Goal: Task Accomplishment & Management: Manage account settings

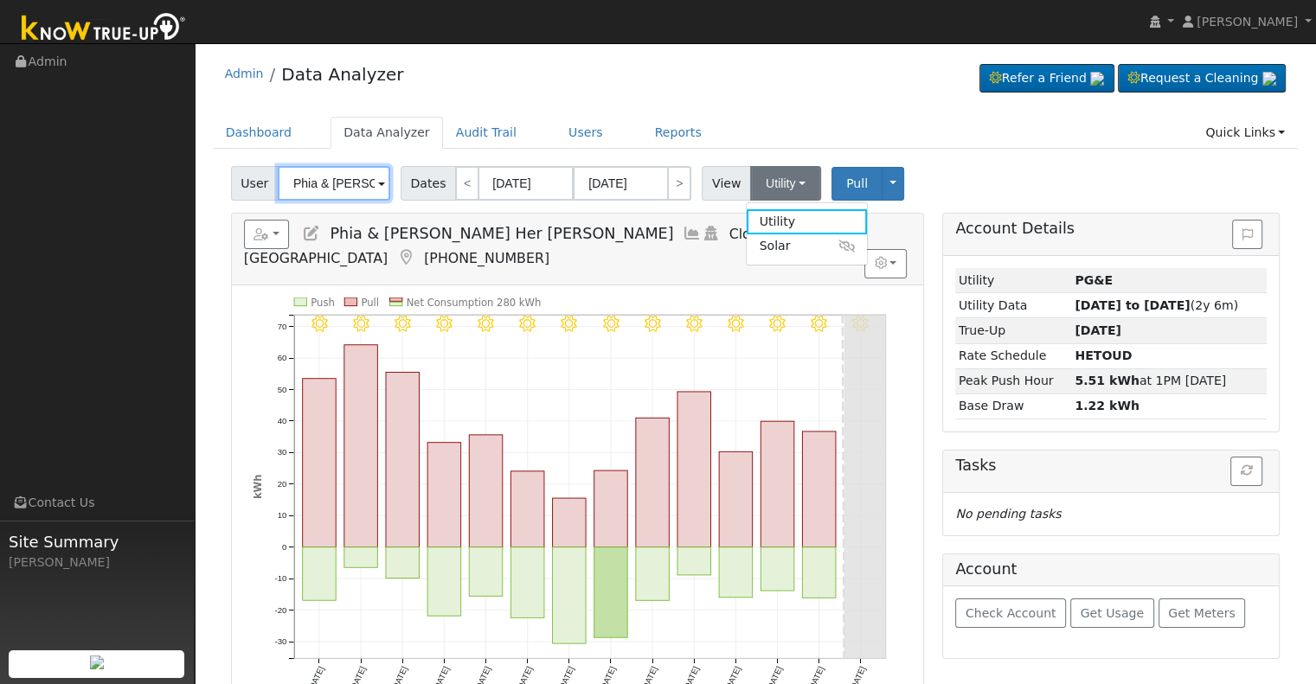
click at [332, 183] on input "Phia & [PERSON_NAME] Her [PERSON_NAME]" at bounding box center [334, 183] width 112 height 35
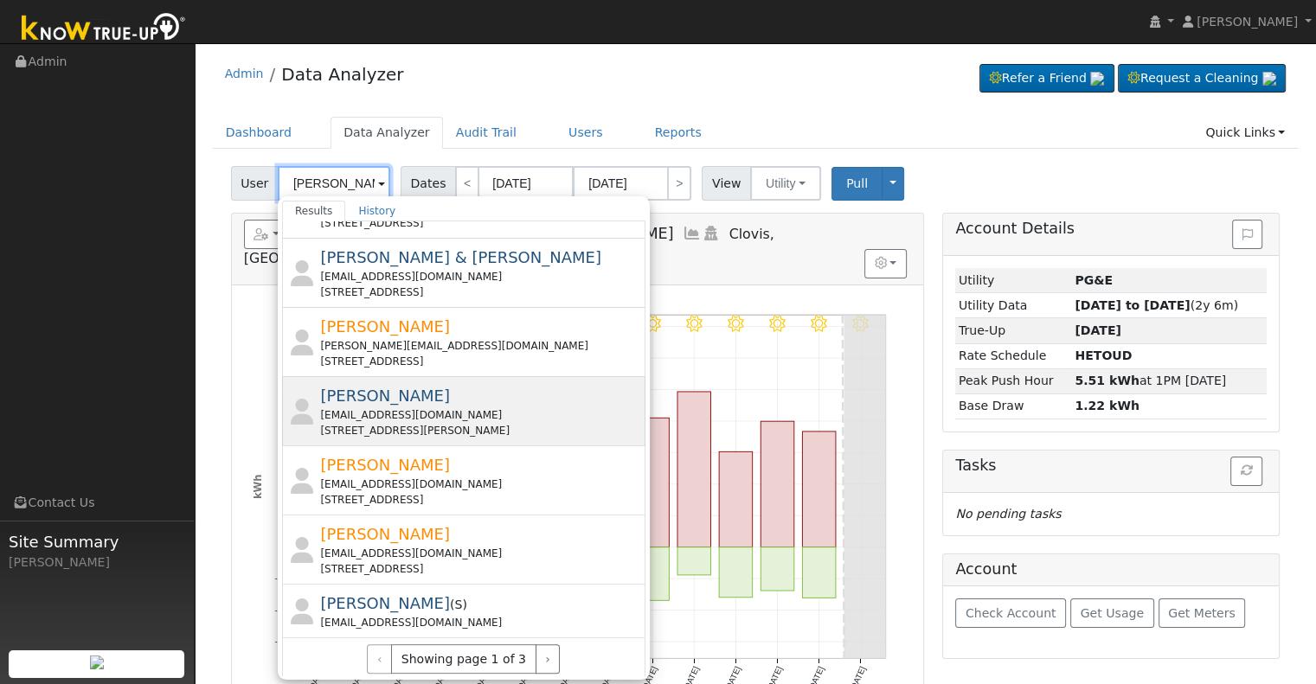
scroll to position [607, 0]
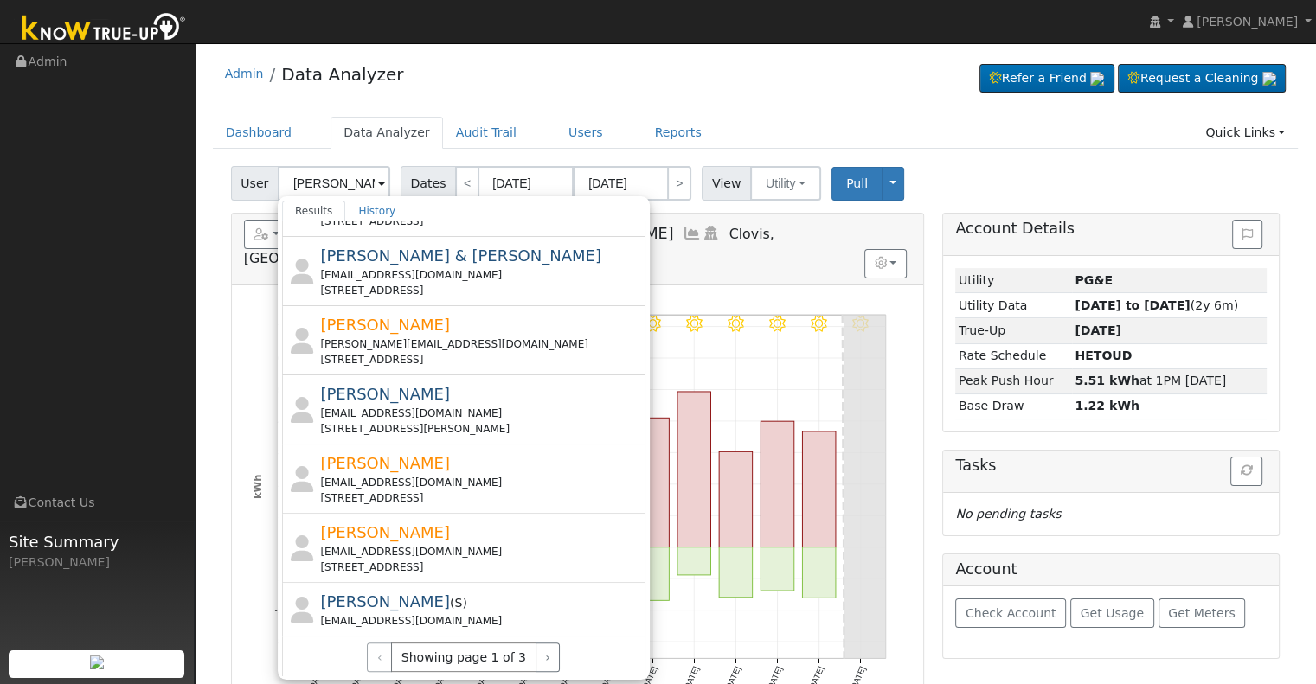
click at [483, 544] on div "[EMAIL_ADDRESS][DOMAIN_NAME]" at bounding box center [480, 552] width 321 height 16
type input "[PERSON_NAME]"
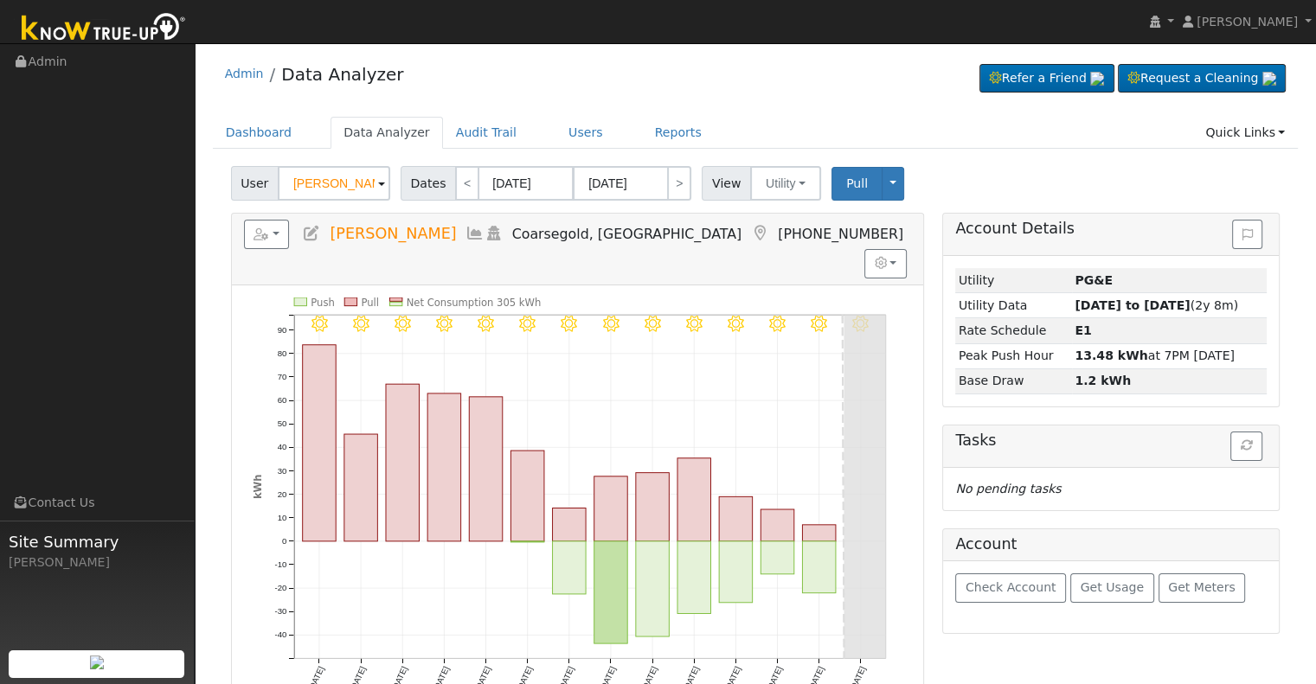
click at [314, 229] on icon at bounding box center [311, 234] width 19 height 16
checkbox input "true"
type input "[PERSON_NAME]"
type input "[EMAIL_ADDRESS][DOMAIN_NAME]"
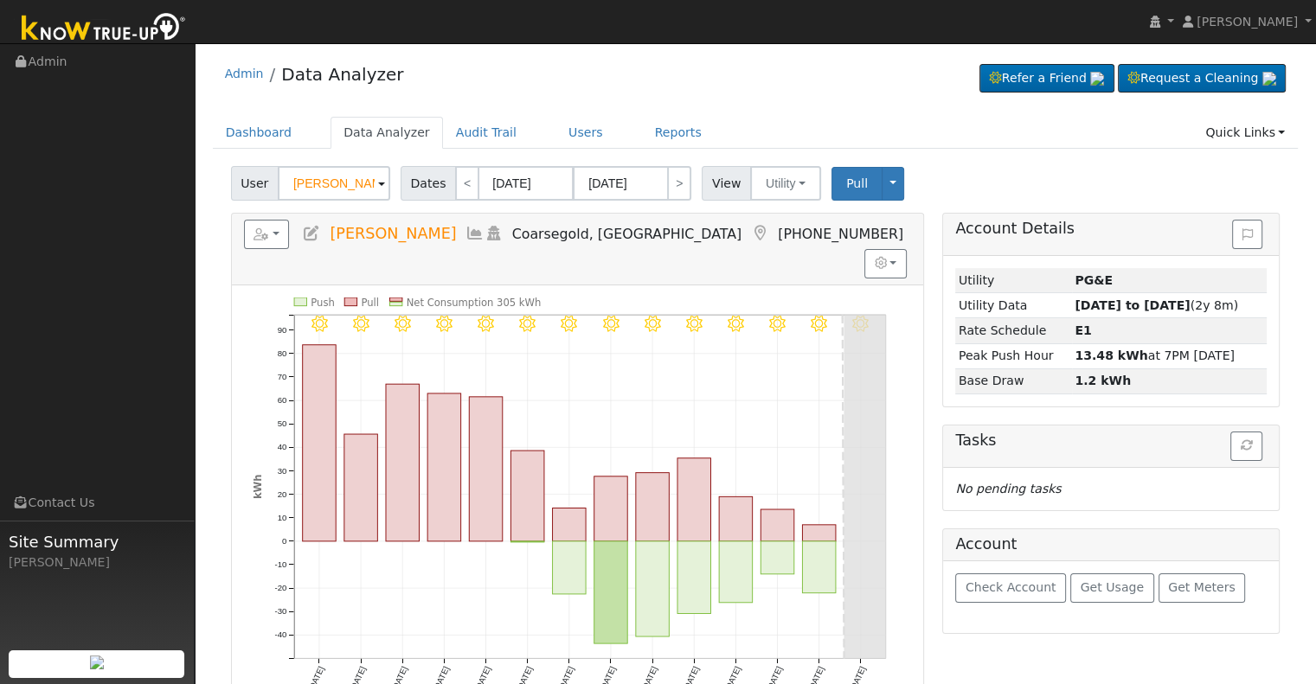
type input "5596418482"
checkbox input "false"
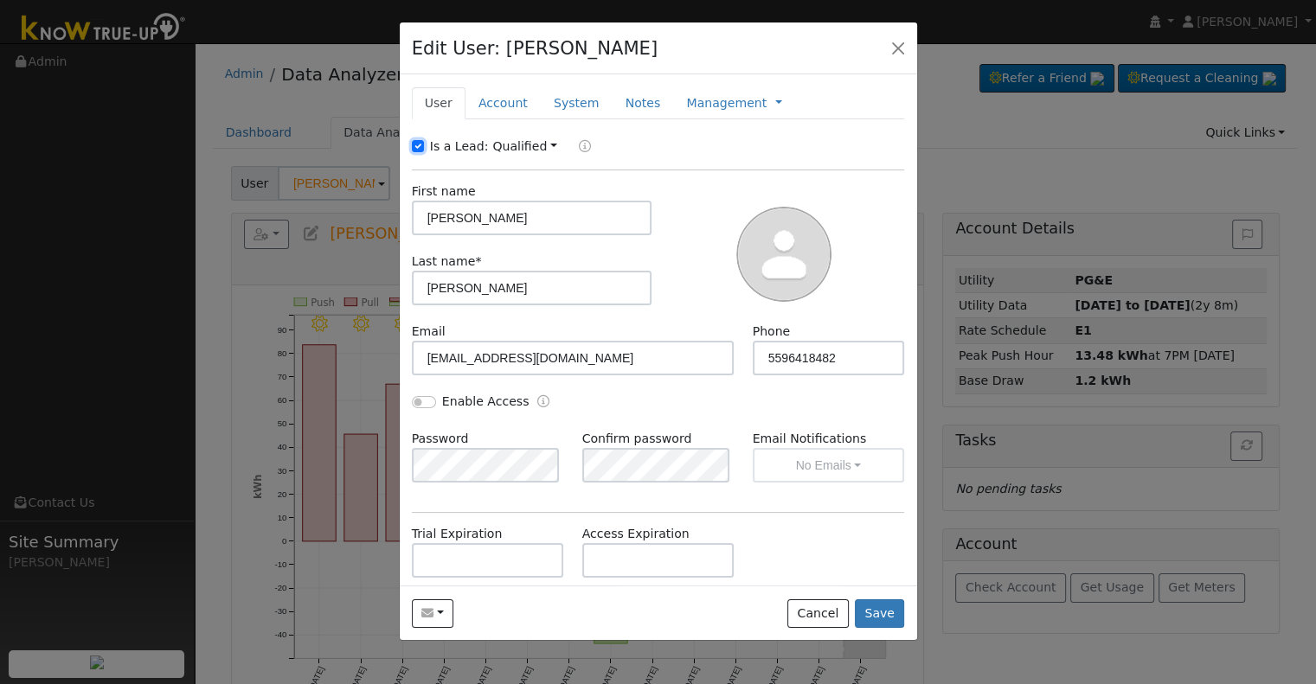
click at [421, 148] on input "Is a Lead:" at bounding box center [418, 146] width 12 height 12
checkbox input "false"
click at [514, 217] on input "[PERSON_NAME]" at bounding box center [532, 218] width 241 height 35
paste input "[PERSON_NAME] ("[PERSON_NAME]")"
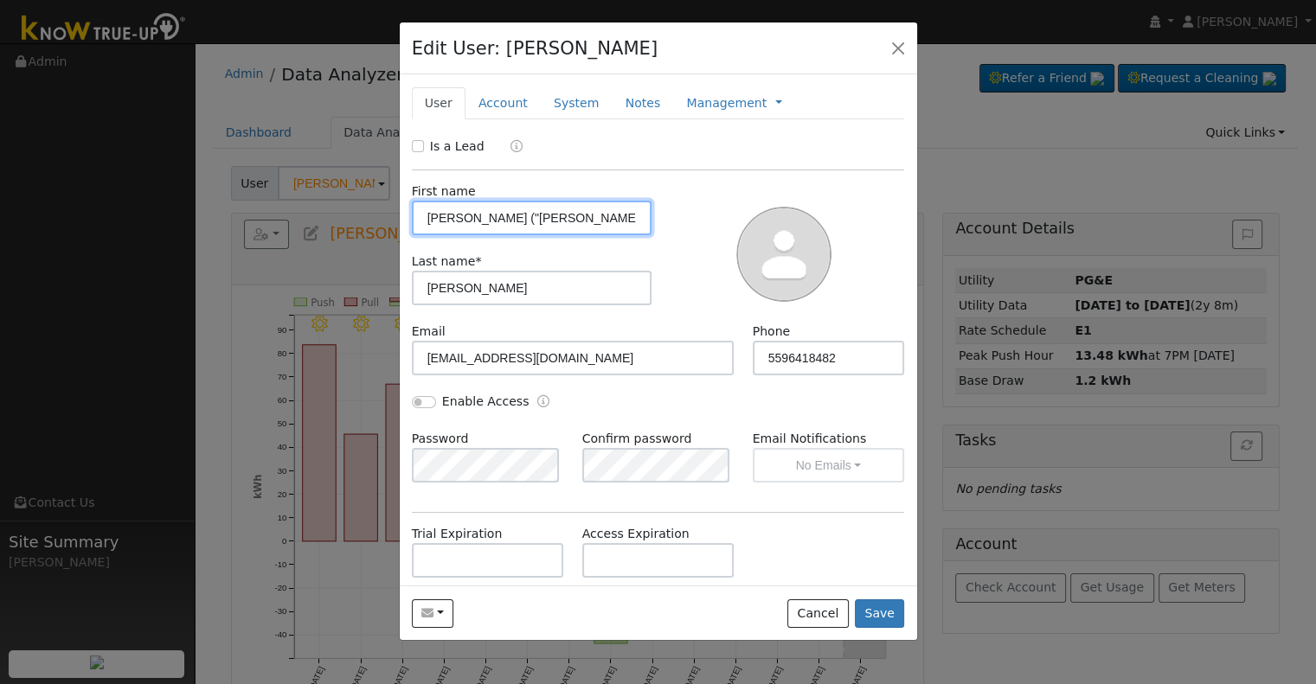
drag, startPoint x: 467, startPoint y: 218, endPoint x: 343, endPoint y: 221, distance: 124.6
click at [343, 221] on div "Edit User: [PERSON_NAME] Default Account Default Account [STREET_ADDRESS] Prima…" at bounding box center [658, 342] width 1316 height 684
type input "[PERSON_NAME] ("[PERSON_NAME]")"
click at [427, 401] on input "Enable Access" at bounding box center [424, 402] width 24 height 12
checkbox input "true"
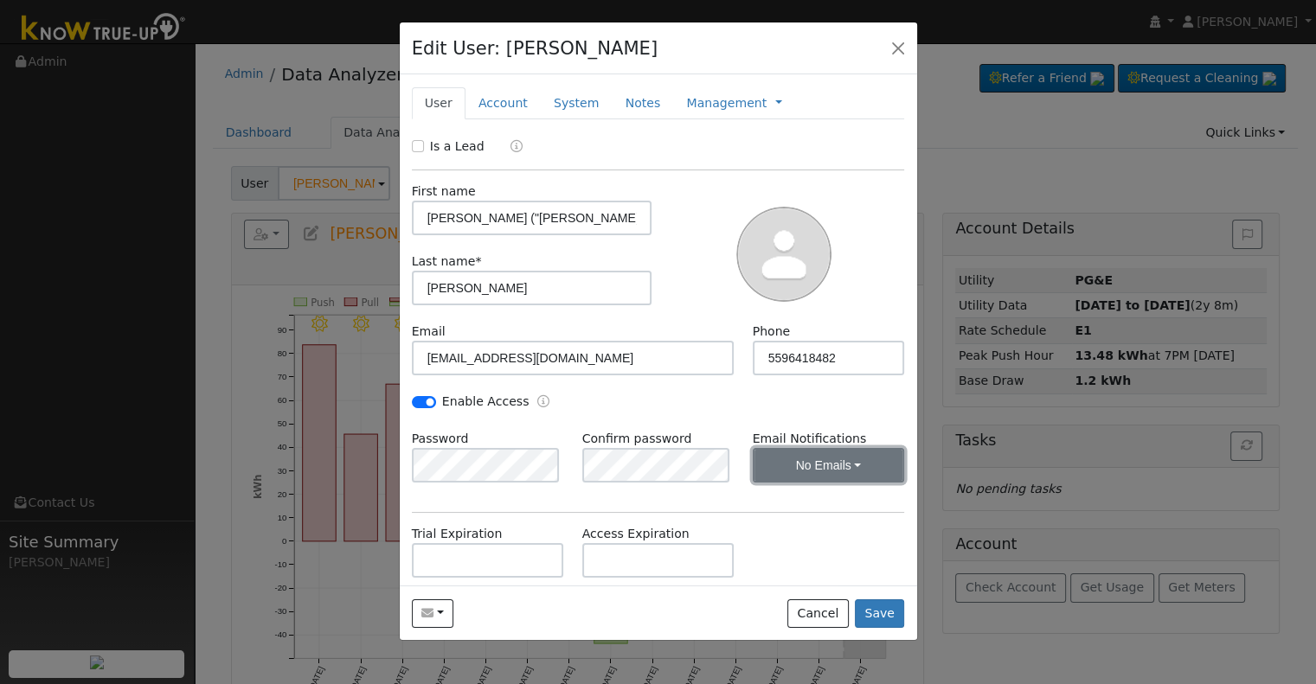
click at [766, 462] on button "No Emails" at bounding box center [829, 465] width 152 height 35
click at [782, 523] on link "Weekly Emails" at bounding box center [805, 528] width 120 height 24
click at [496, 93] on link "Account" at bounding box center [503, 103] width 75 height 32
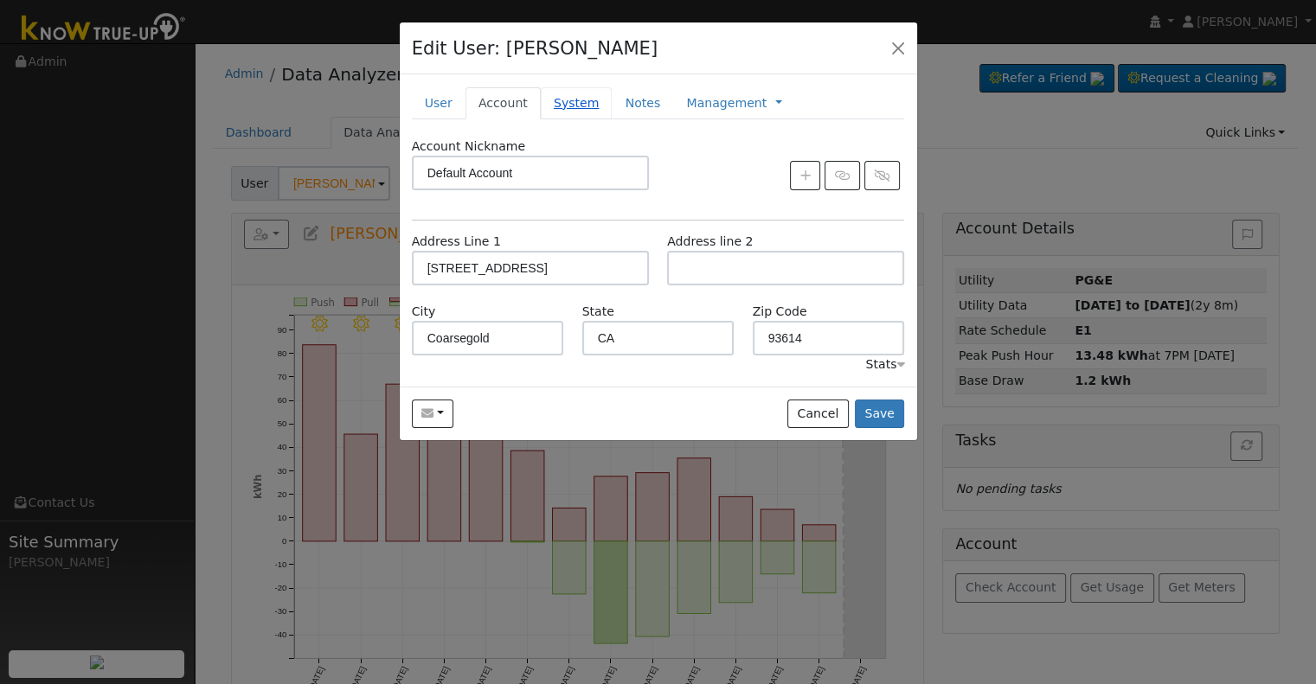
click at [568, 103] on link "System" at bounding box center [577, 103] width 72 height 32
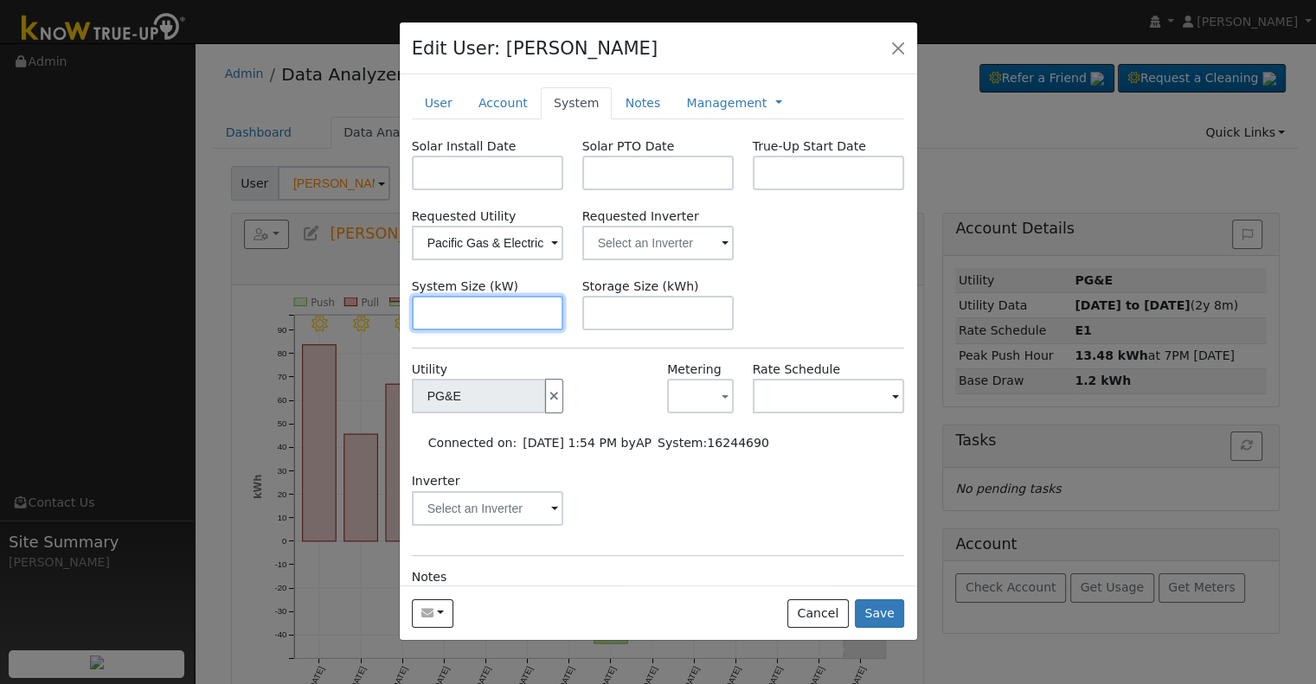
click at [476, 314] on input "text" at bounding box center [488, 313] width 152 height 35
paste input "16.400"
type input "16.4"
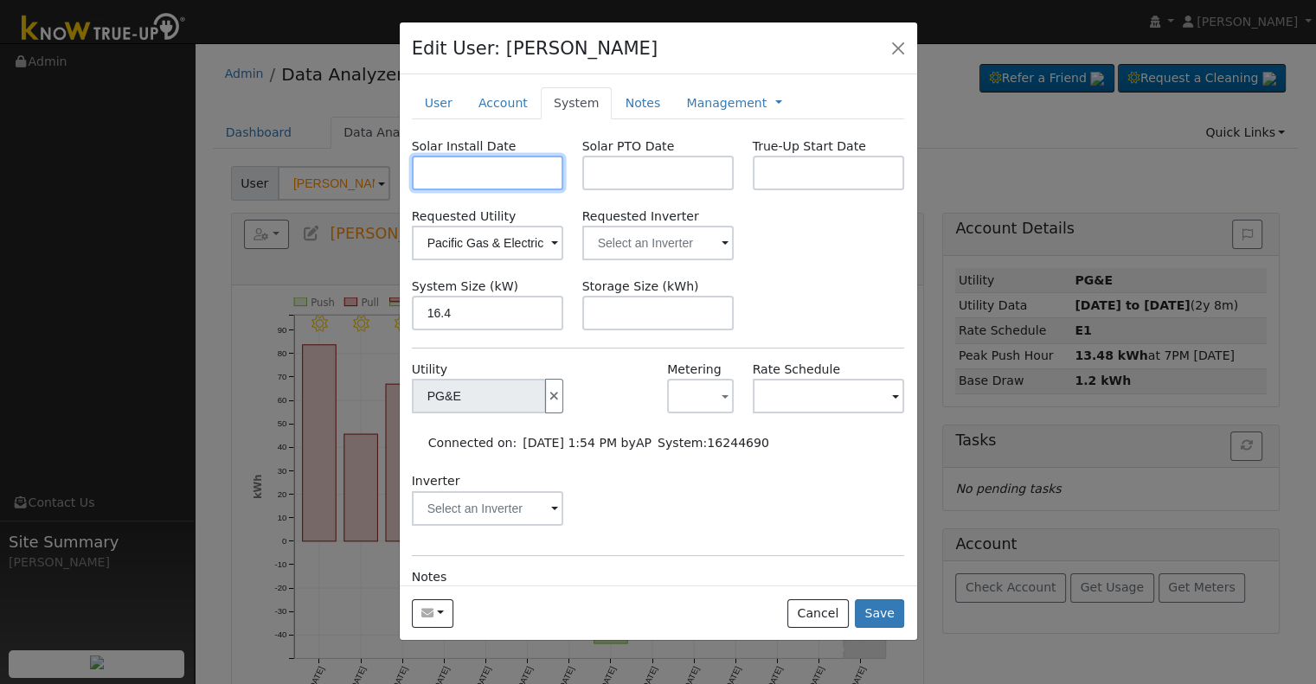
click at [488, 163] on input "text" at bounding box center [488, 173] width 152 height 35
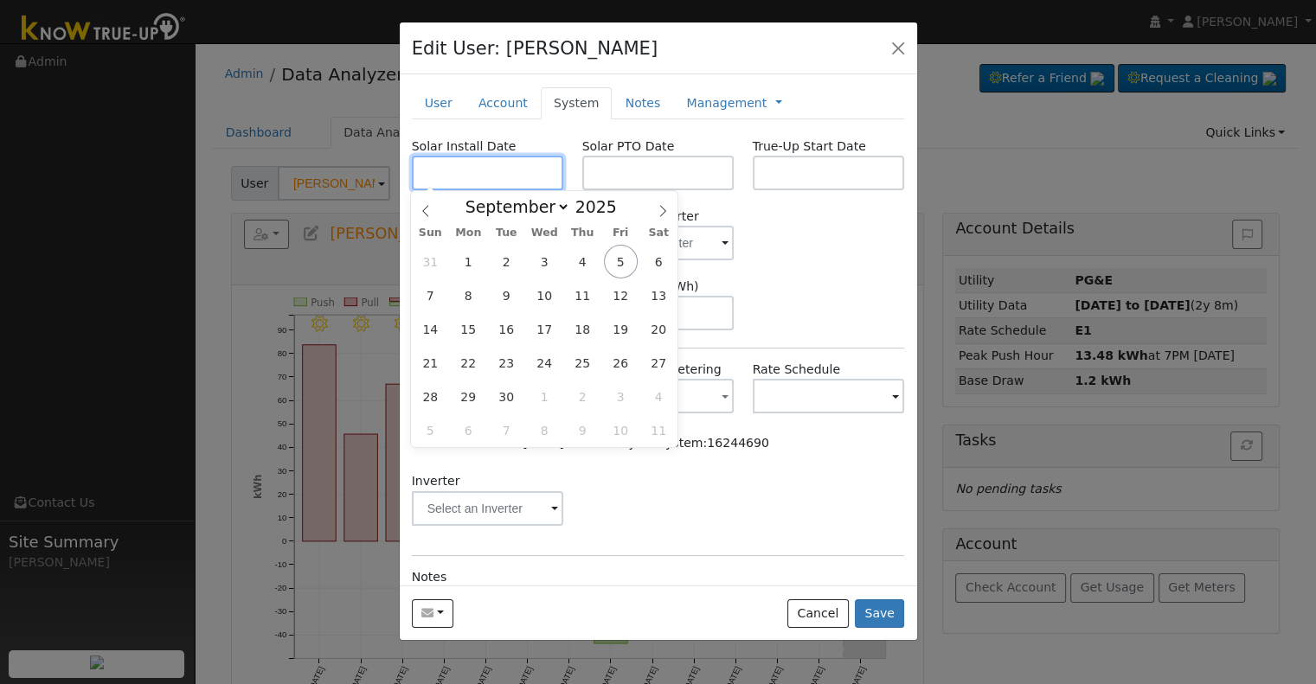
paste input "[DATE]"
type input "[DATE]"
select select "5"
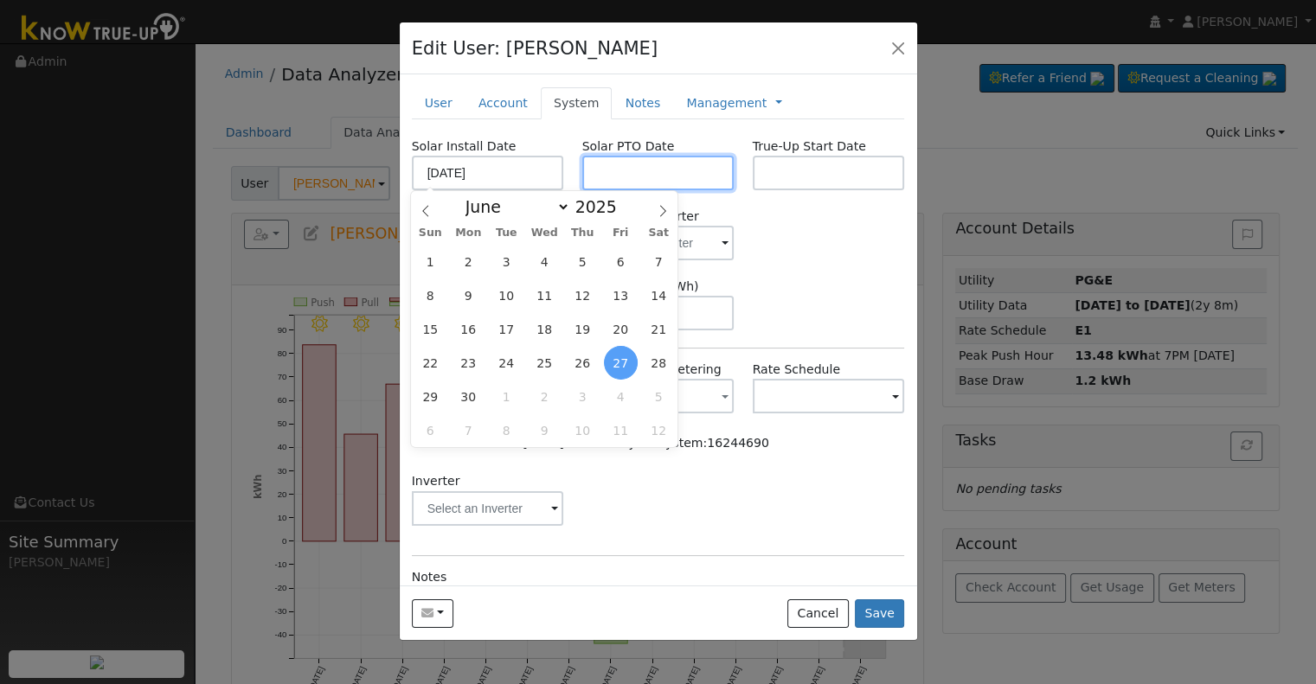
click at [685, 165] on input "text" at bounding box center [658, 173] width 152 height 35
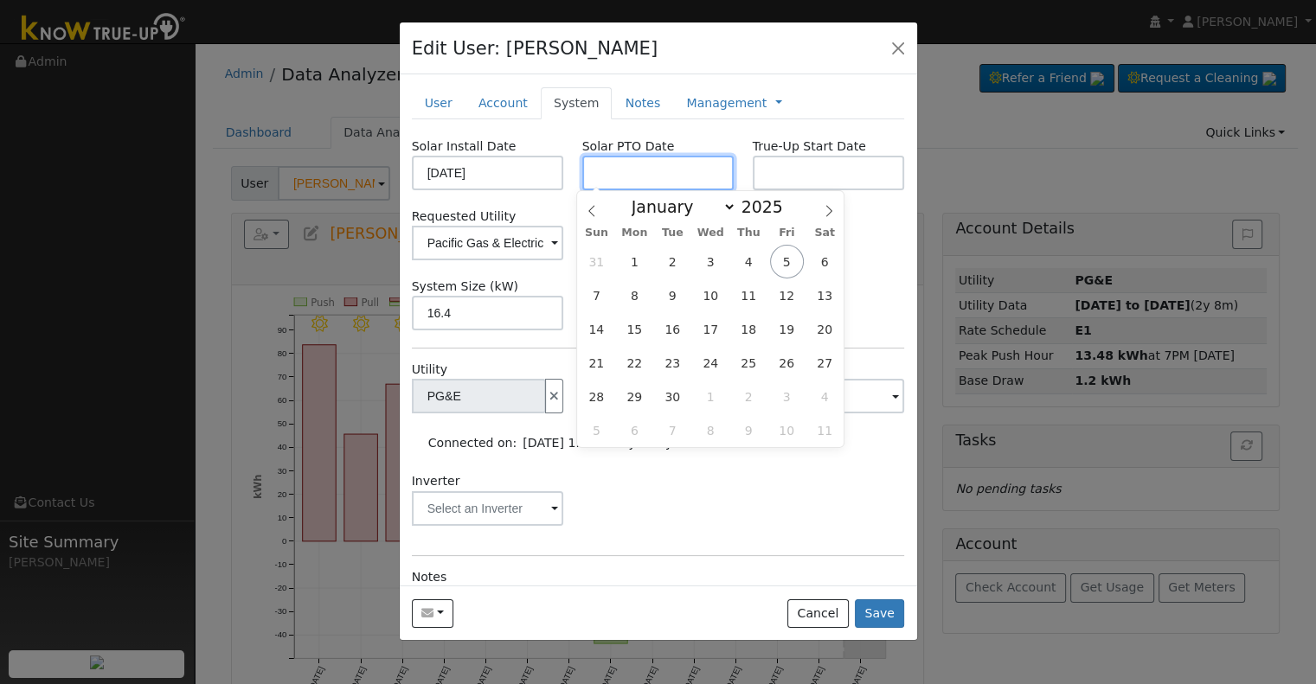
paste input "[DATE]"
type input "[DATE]"
click at [776, 170] on input "text" at bounding box center [829, 173] width 152 height 35
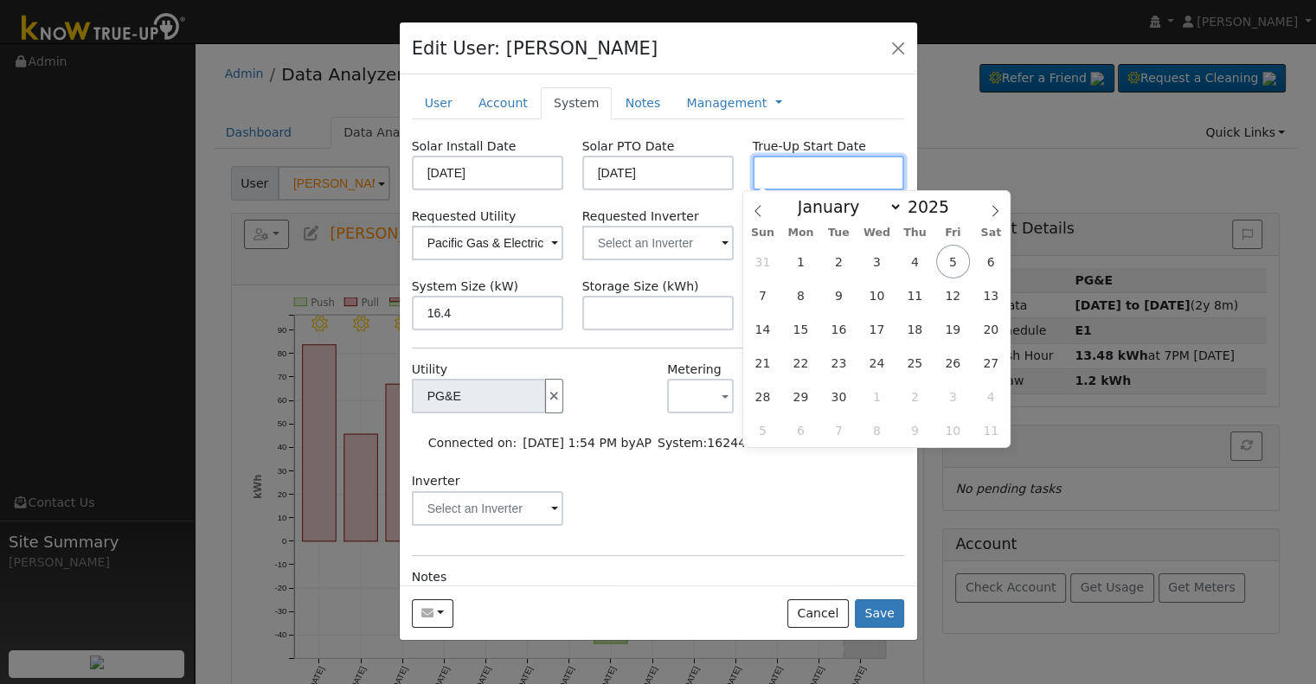
paste input "[DATE]"
type input "[DATE]"
click at [671, 234] on input "text" at bounding box center [658, 243] width 152 height 35
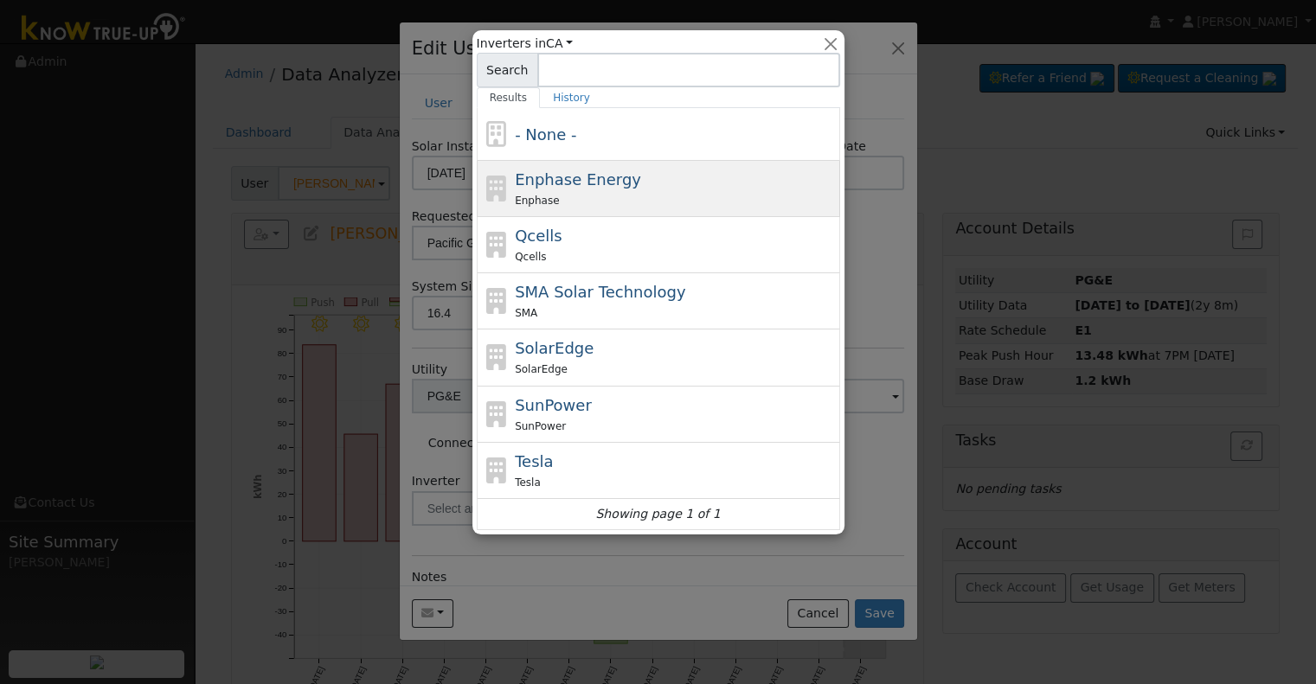
click at [644, 179] on div "Enphase Energy Enphase" at bounding box center [675, 189] width 321 height 42
type input "Enphase Energy"
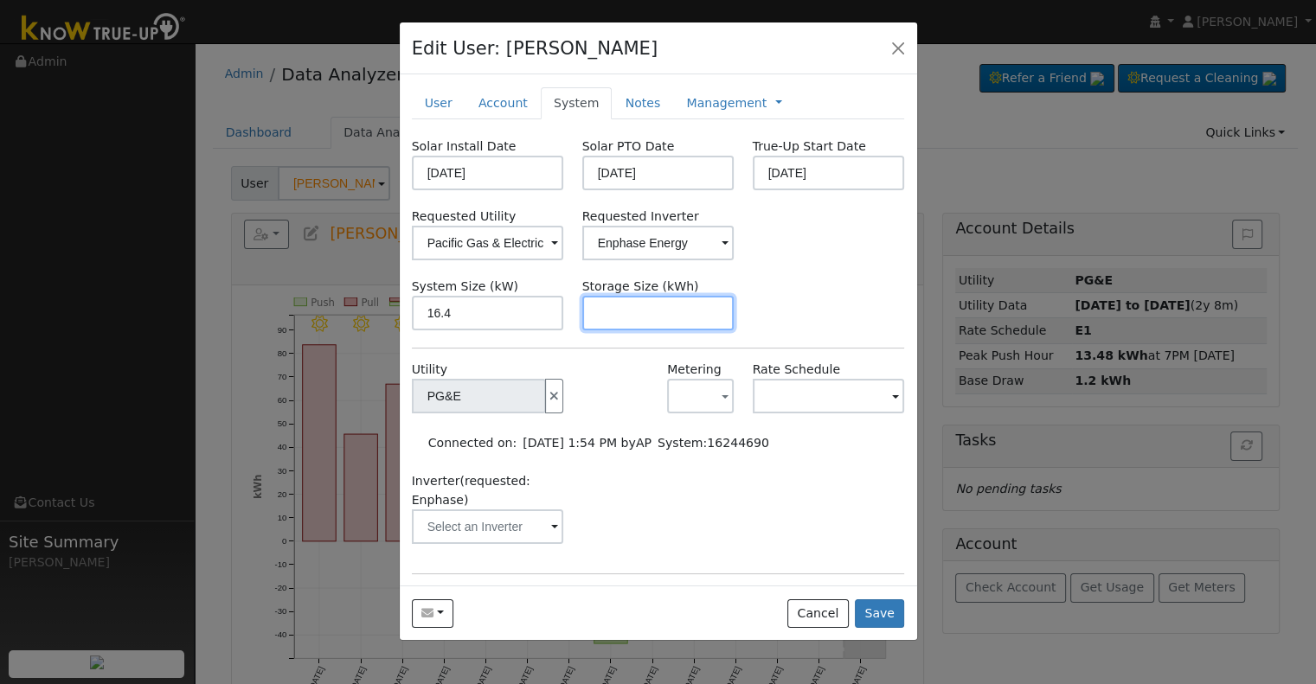
click at [627, 314] on input "text" at bounding box center [658, 313] width 152 height 35
paste input "30.00"
type input "30"
click at [775, 103] on link at bounding box center [778, 103] width 7 height 18
click at [776, 155] on link "Billing" at bounding box center [836, 158] width 120 height 24
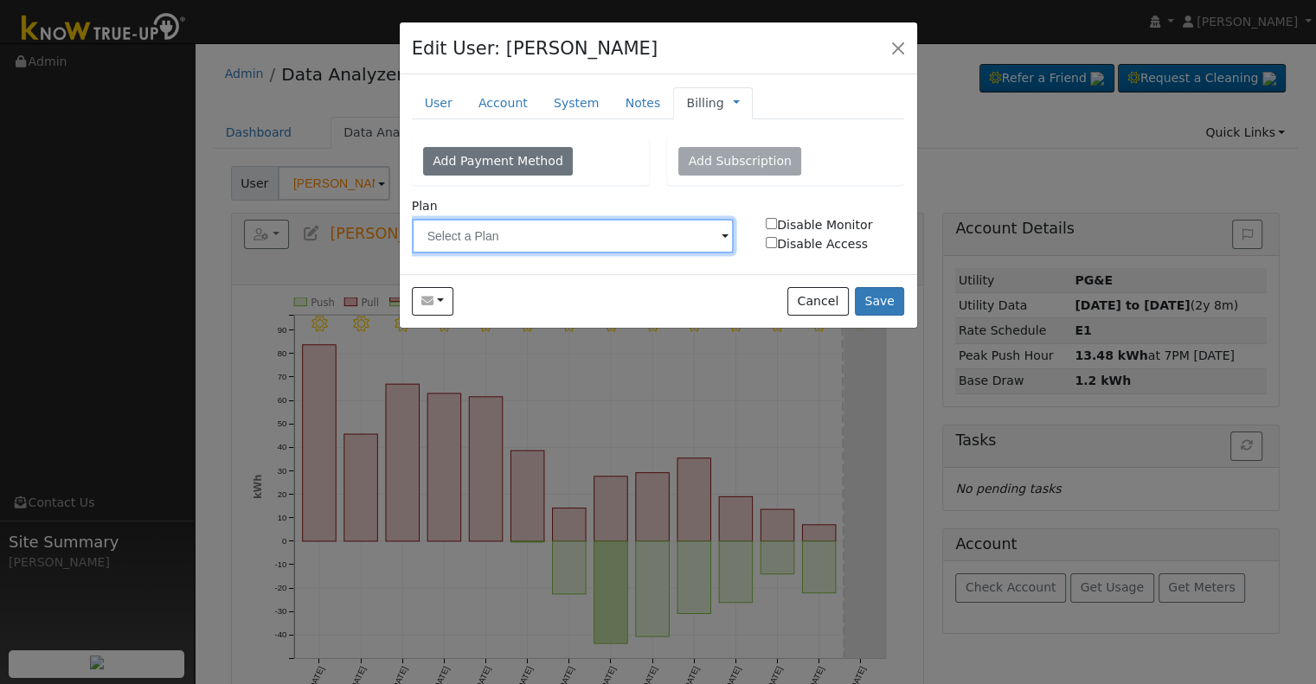
click at [568, 219] on input "text" at bounding box center [573, 236] width 323 height 35
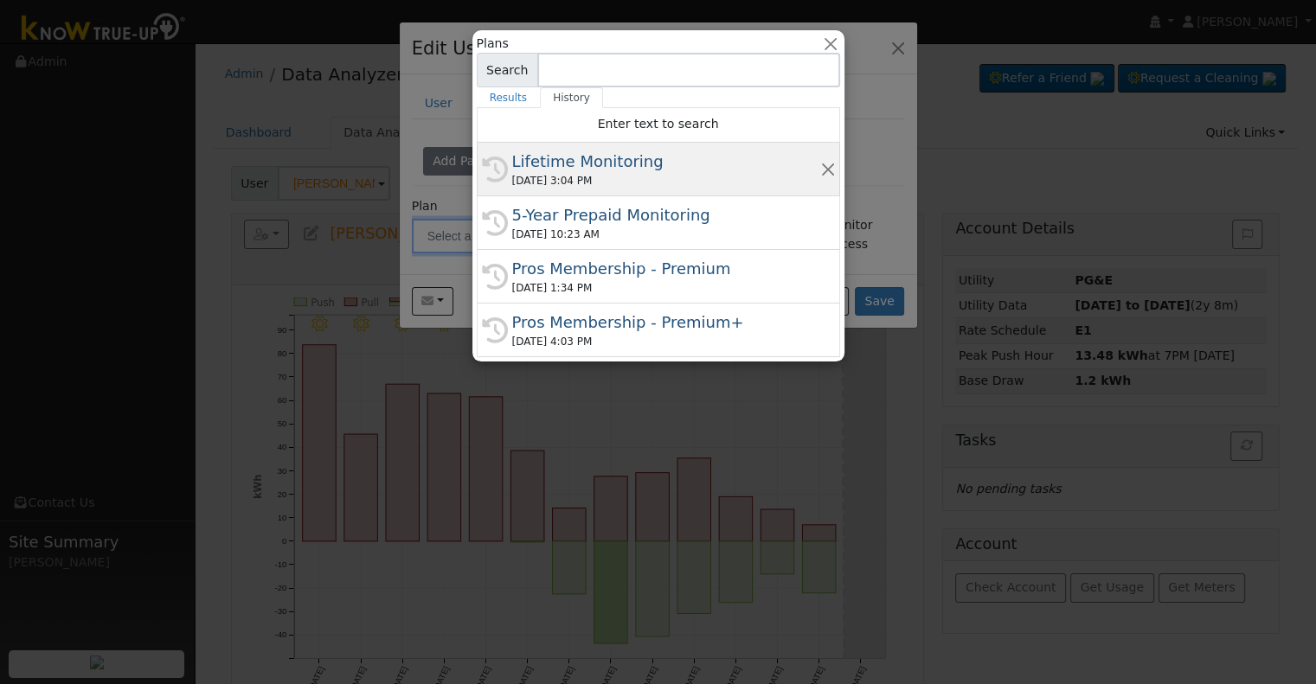
click at [581, 171] on div "Lifetime Monitoring" at bounding box center [666, 161] width 308 height 23
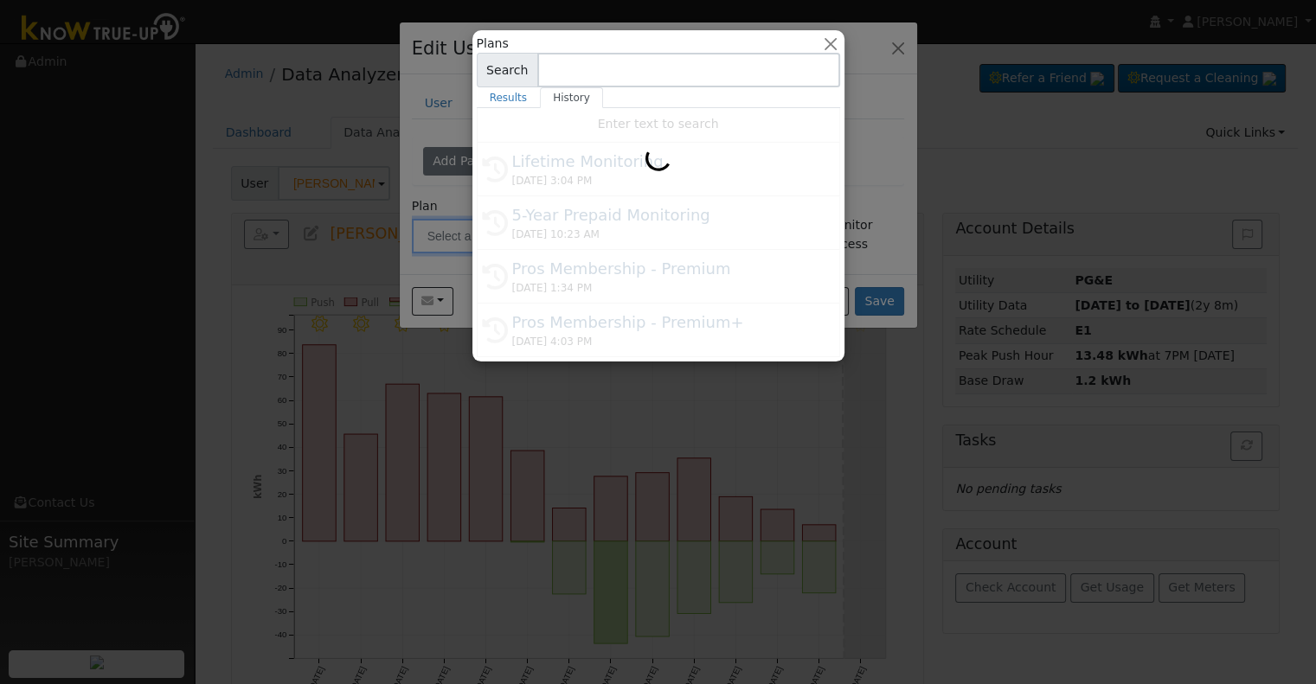
type input "Lifetime Monitoring"
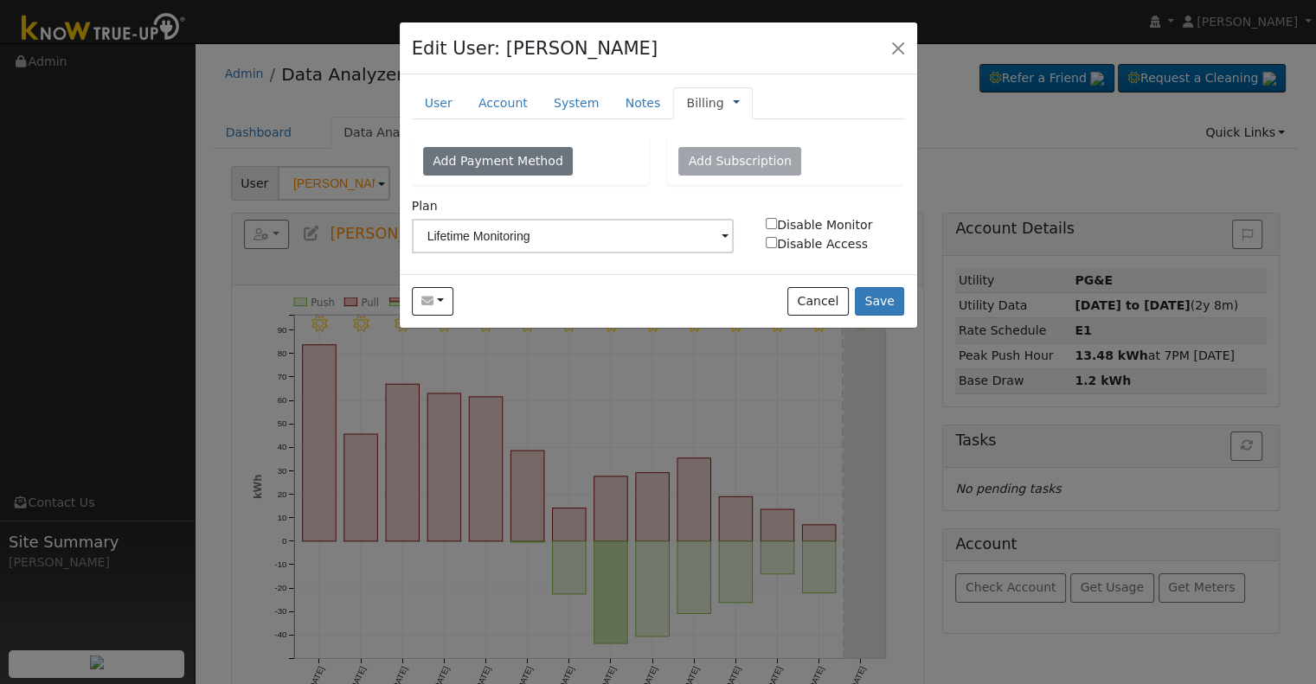
click at [733, 104] on link at bounding box center [736, 103] width 7 height 18
click at [742, 134] on link "Management" at bounding box center [794, 134] width 120 height 24
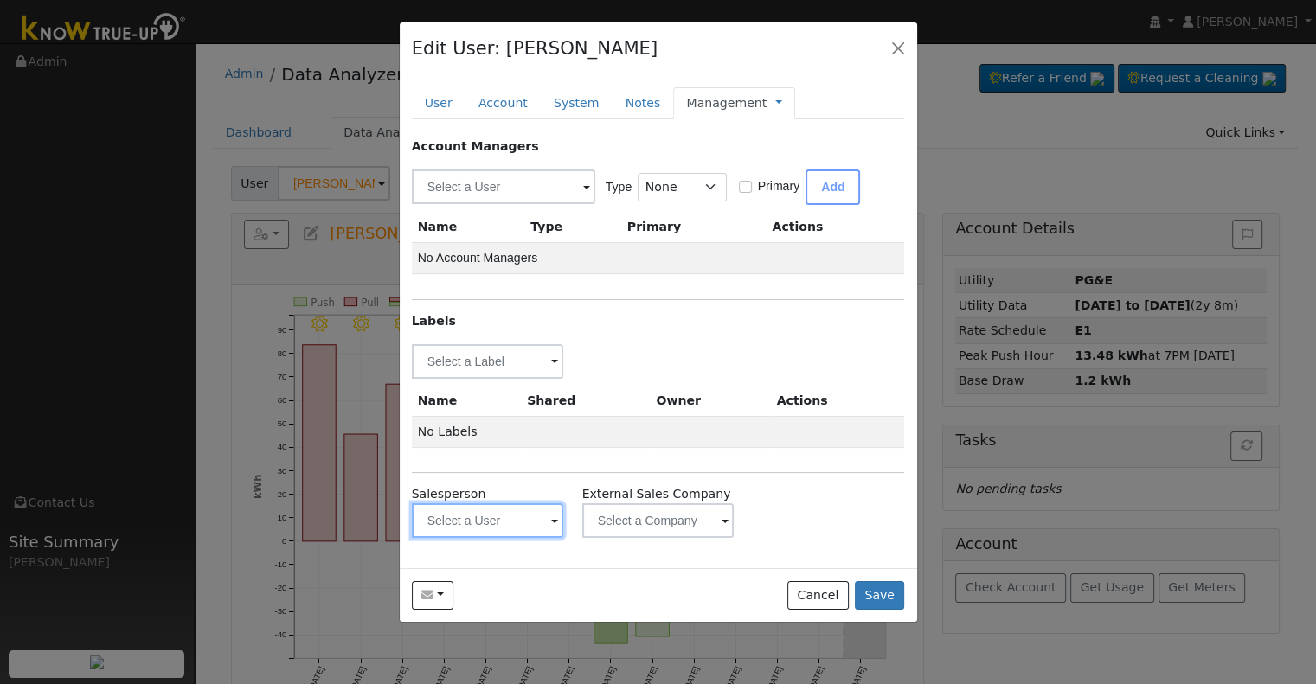
click at [478, 522] on input "text" at bounding box center [488, 521] width 152 height 35
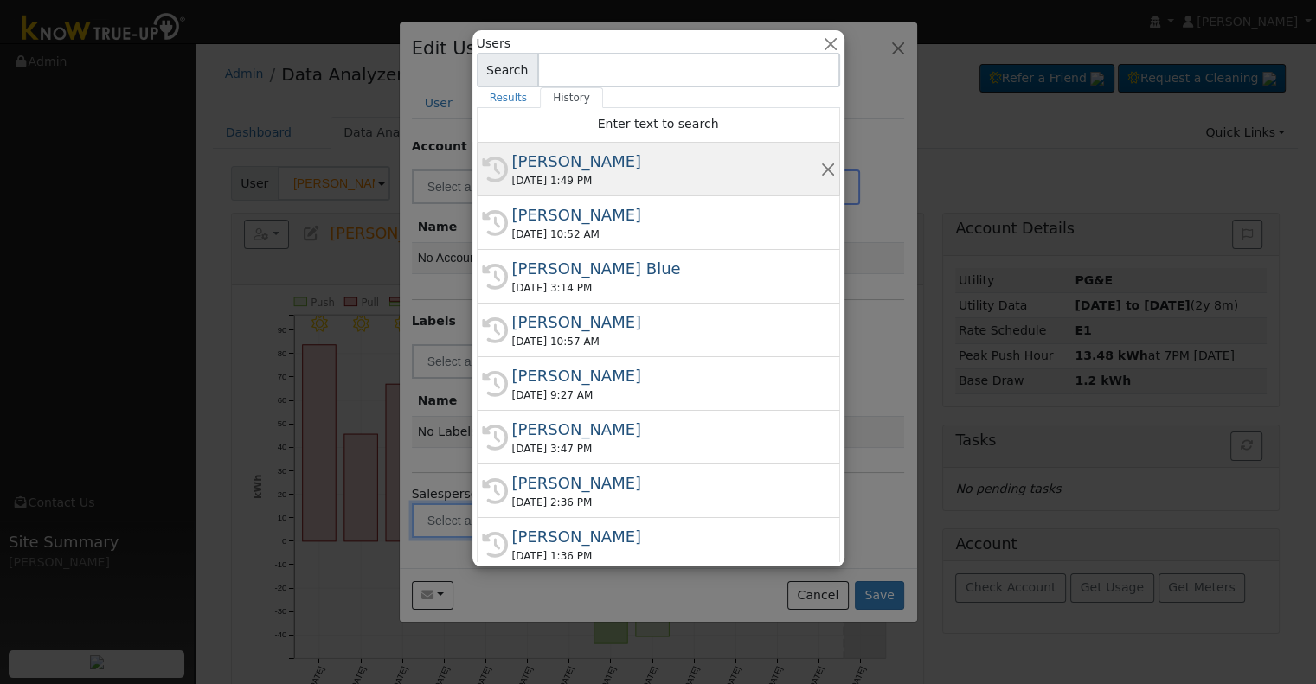
click at [613, 165] on div "[PERSON_NAME]" at bounding box center [666, 161] width 308 height 23
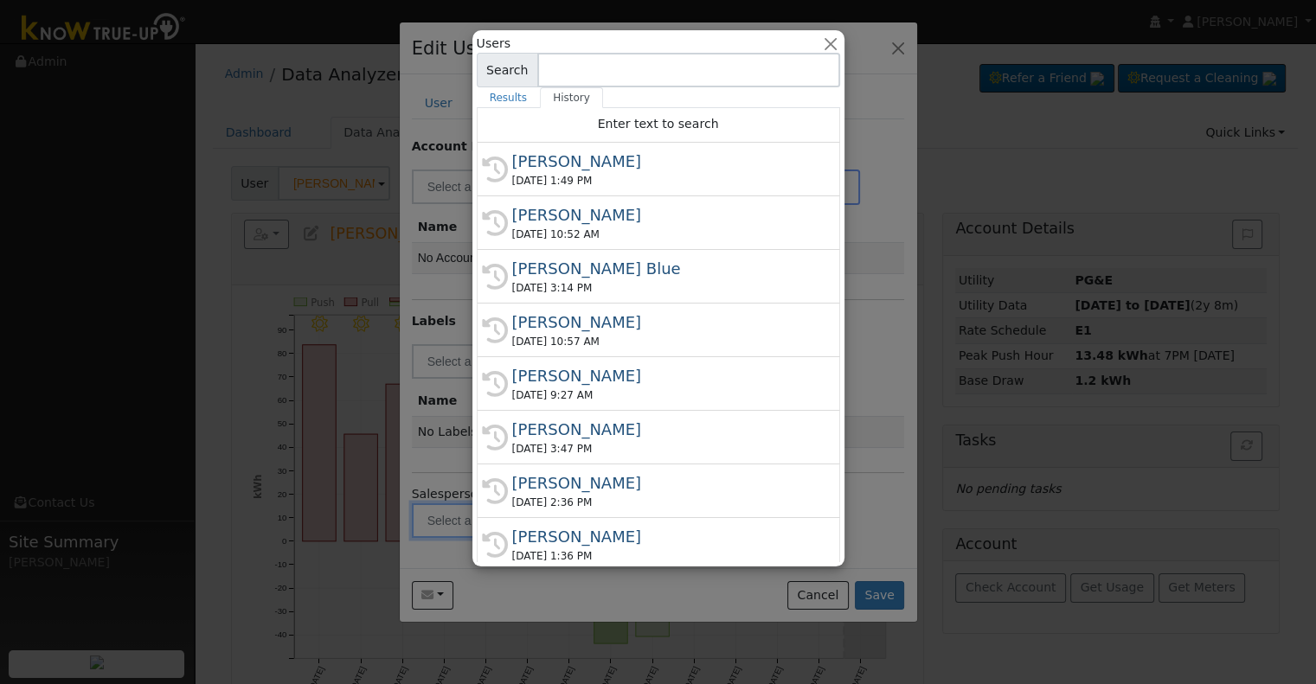
type input "[PERSON_NAME]"
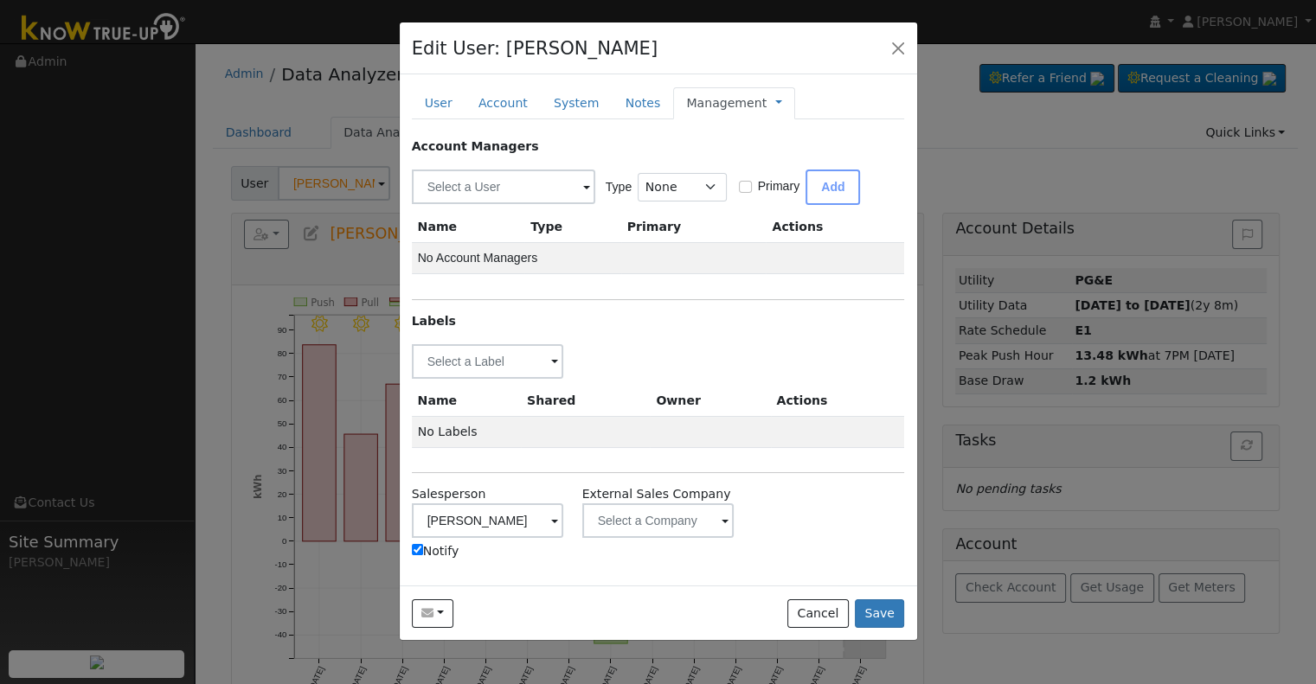
click at [419, 551] on input "Notify" at bounding box center [417, 549] width 11 height 11
checkbox input "false"
click at [522, 362] on input "text" at bounding box center [488, 361] width 152 height 35
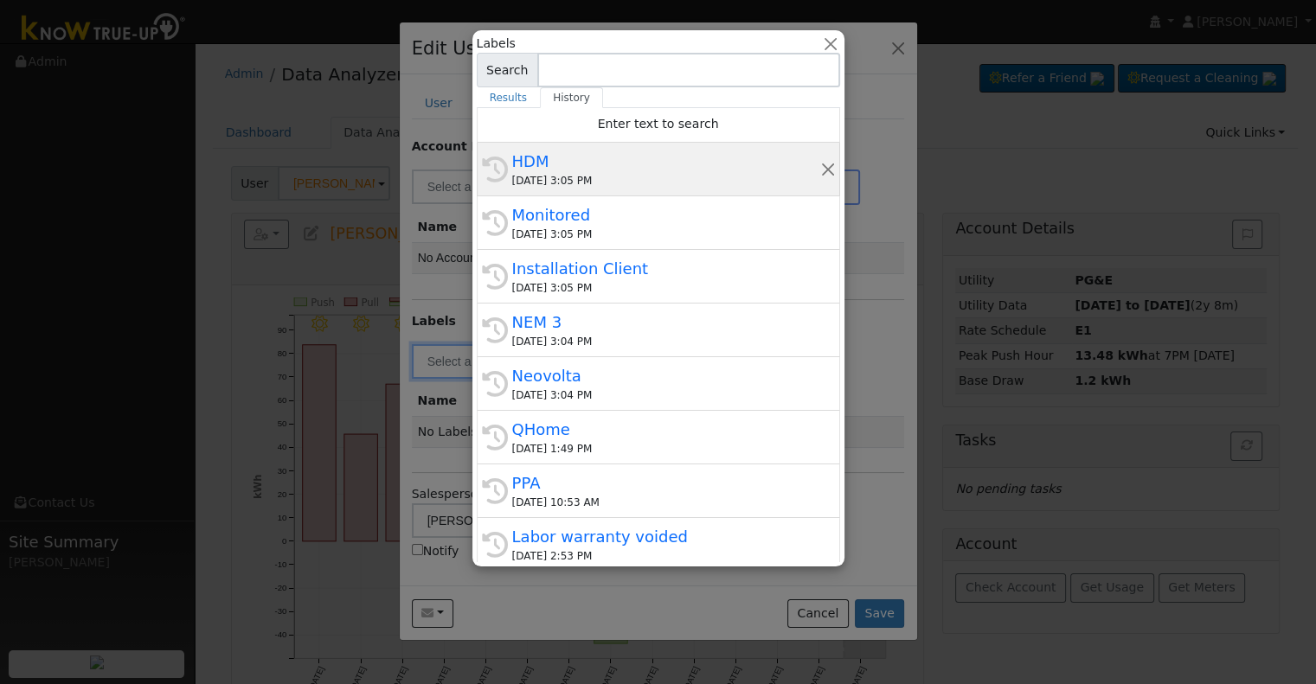
click at [602, 174] on div "[DATE] 3:05 PM" at bounding box center [666, 181] width 308 height 16
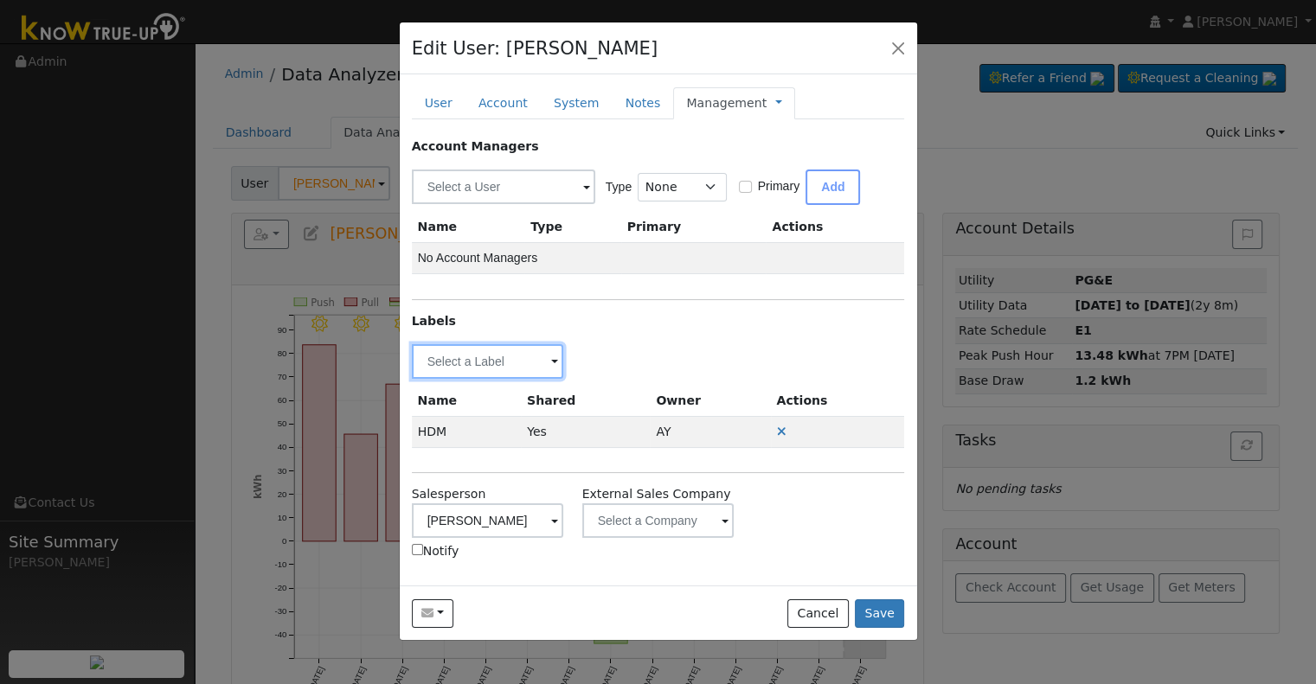
click at [491, 363] on input "text" at bounding box center [488, 361] width 152 height 35
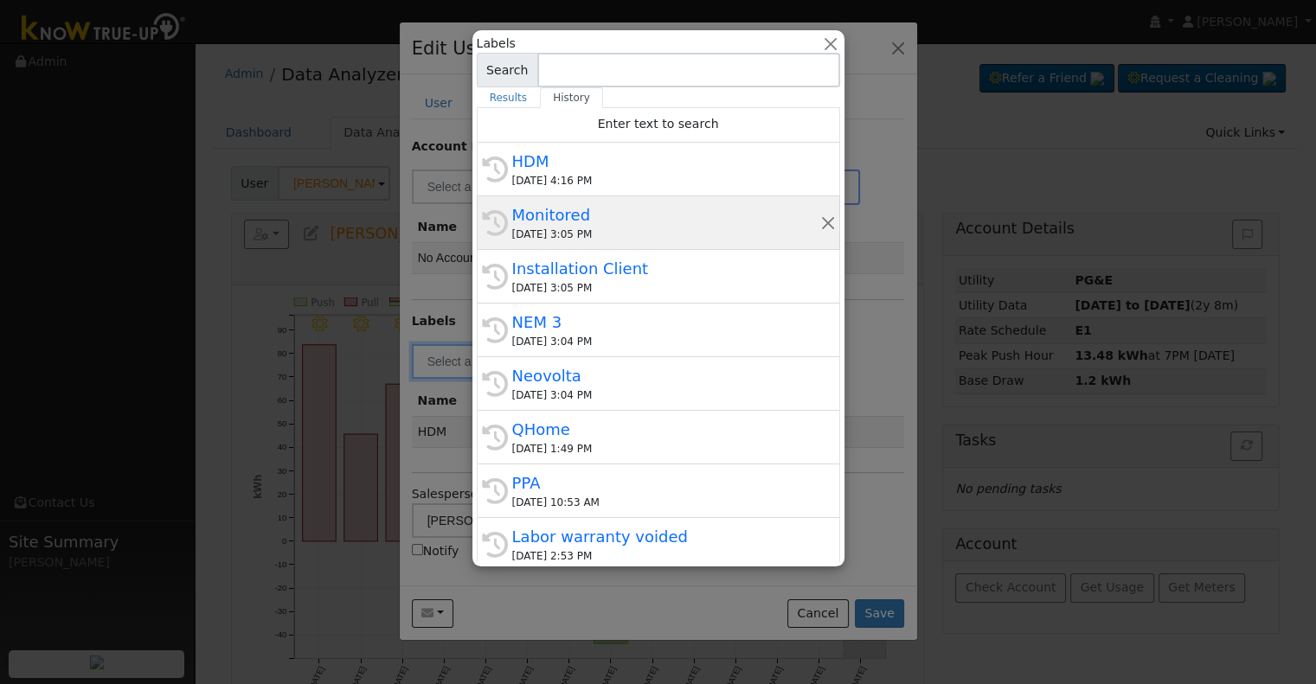
click at [613, 235] on div "[DATE] 3:05 PM" at bounding box center [666, 235] width 308 height 16
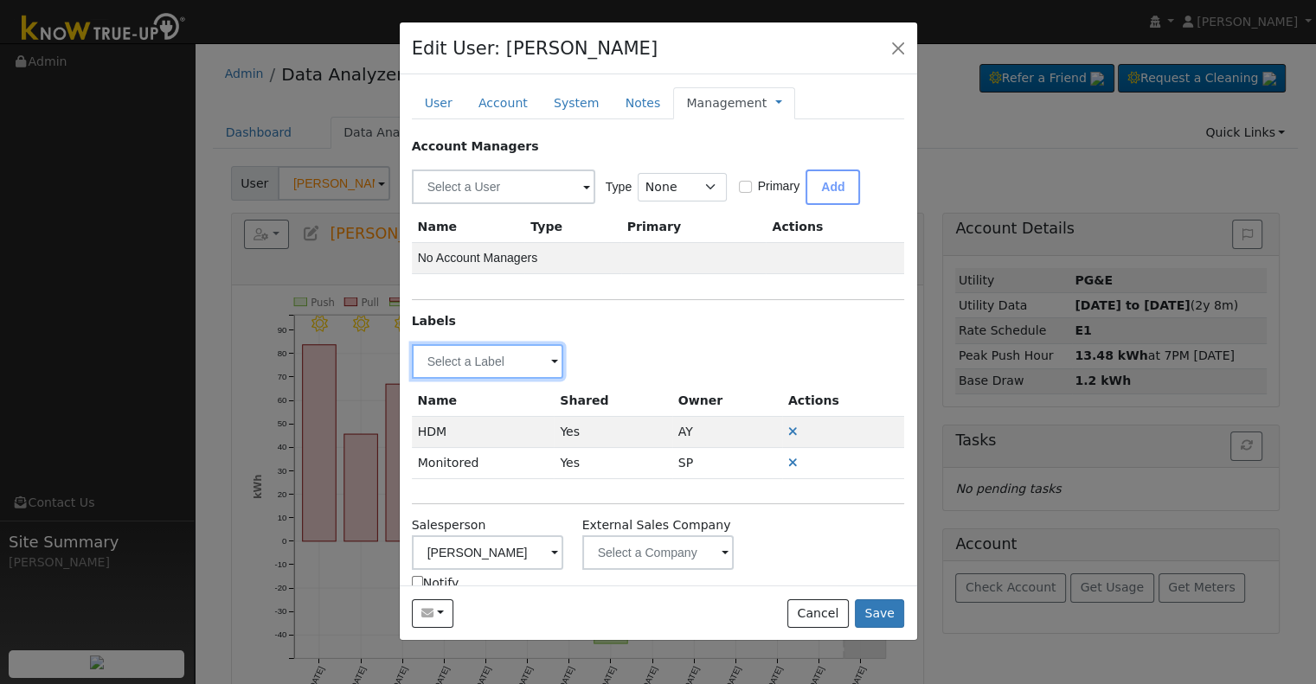
click at [492, 350] on input "text" at bounding box center [488, 361] width 152 height 35
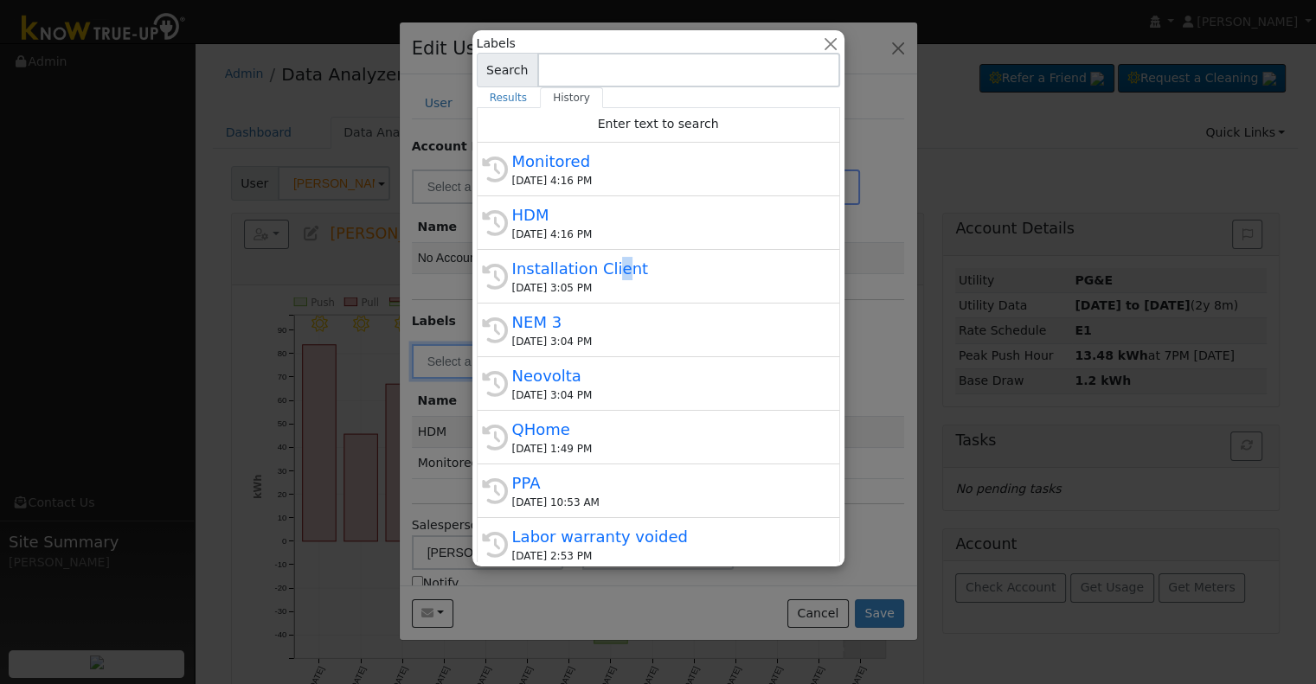
drag, startPoint x: 609, startPoint y: 255, endPoint x: 594, endPoint y: 276, distance: 26.0
click at [610, 257] on div "Installation Client" at bounding box center [666, 268] width 308 height 23
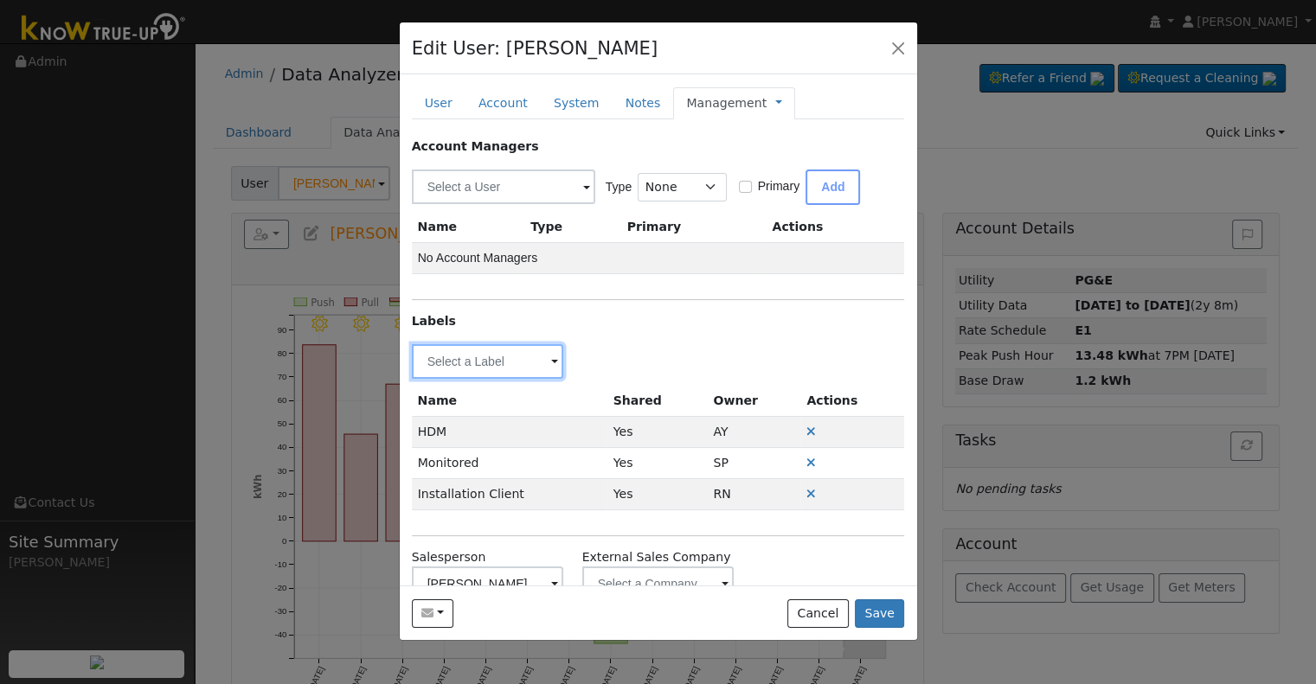
click at [472, 363] on input "text" at bounding box center [488, 361] width 152 height 35
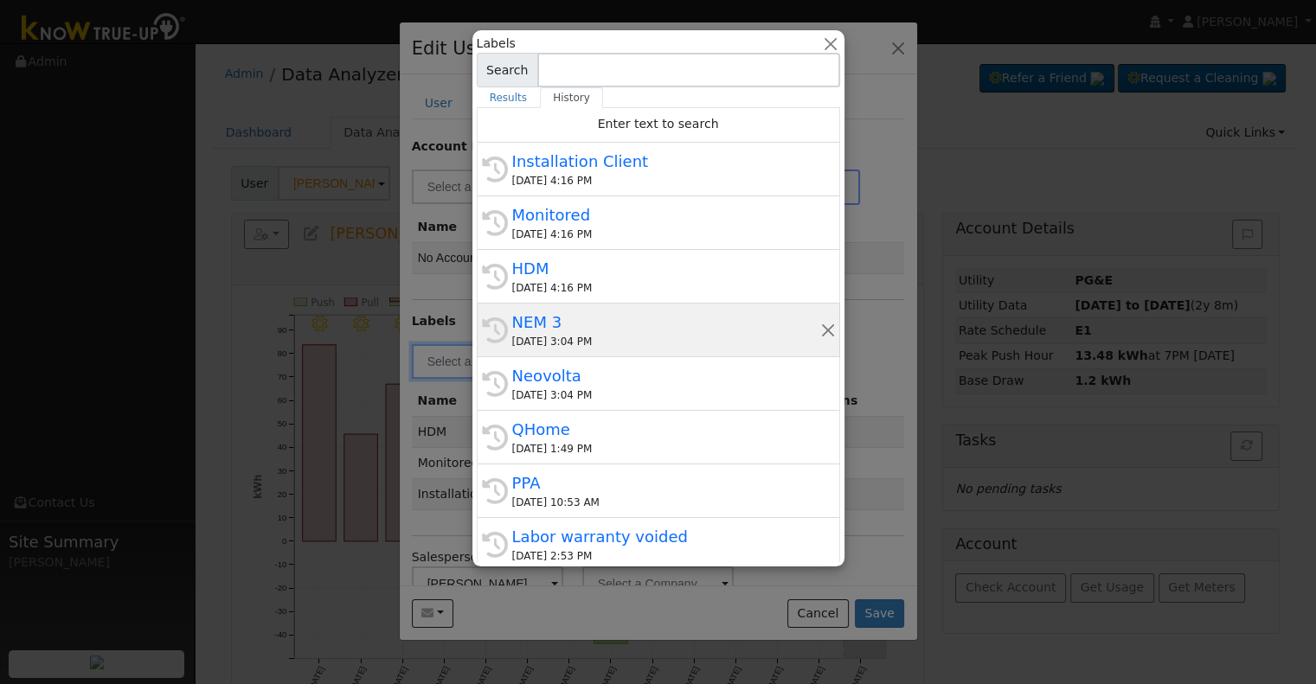
click at [592, 320] on div "NEM 3" at bounding box center [666, 322] width 308 height 23
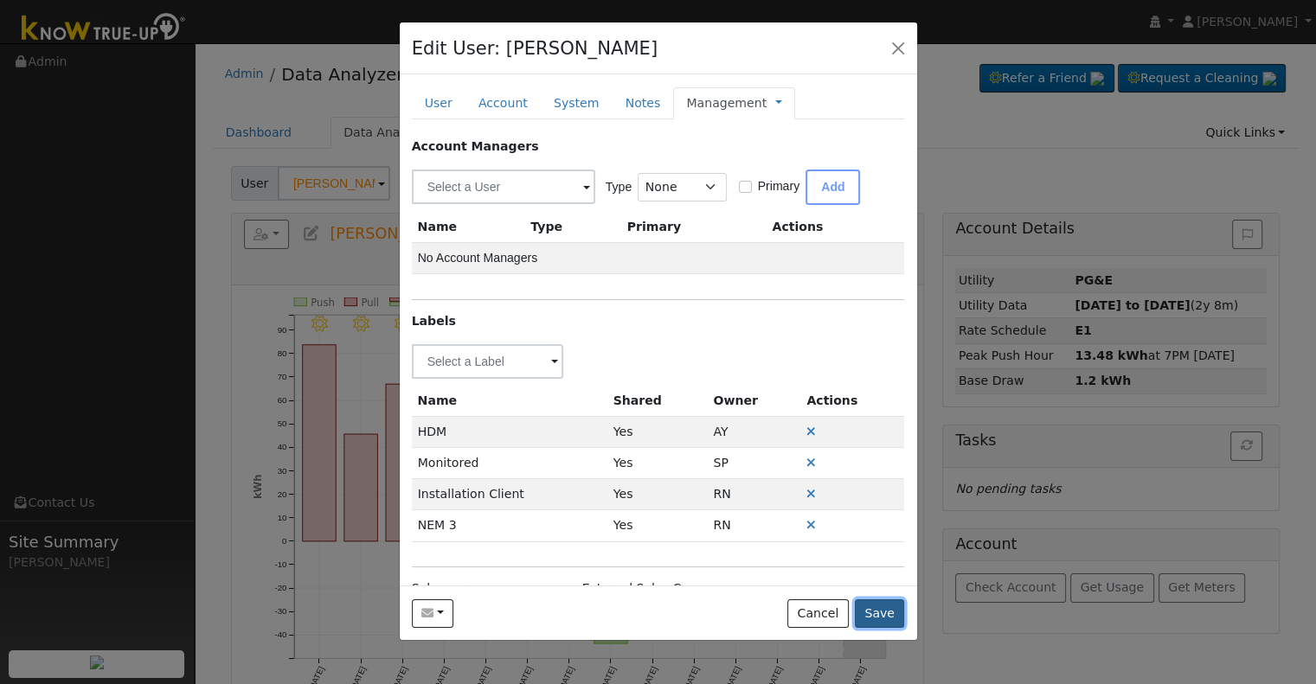
click at [890, 616] on button "Save" at bounding box center [880, 614] width 50 height 29
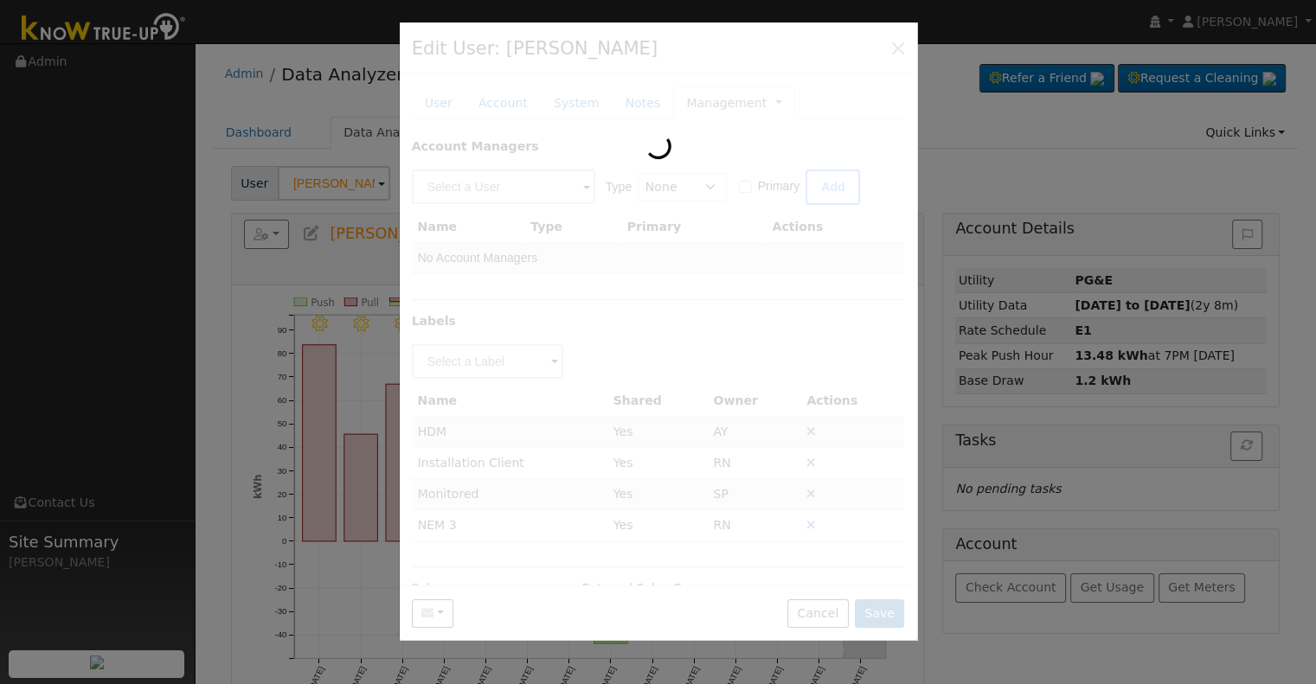
type input "[PERSON_NAME] ("[PERSON_NAME]") [PERSON_NAME]"
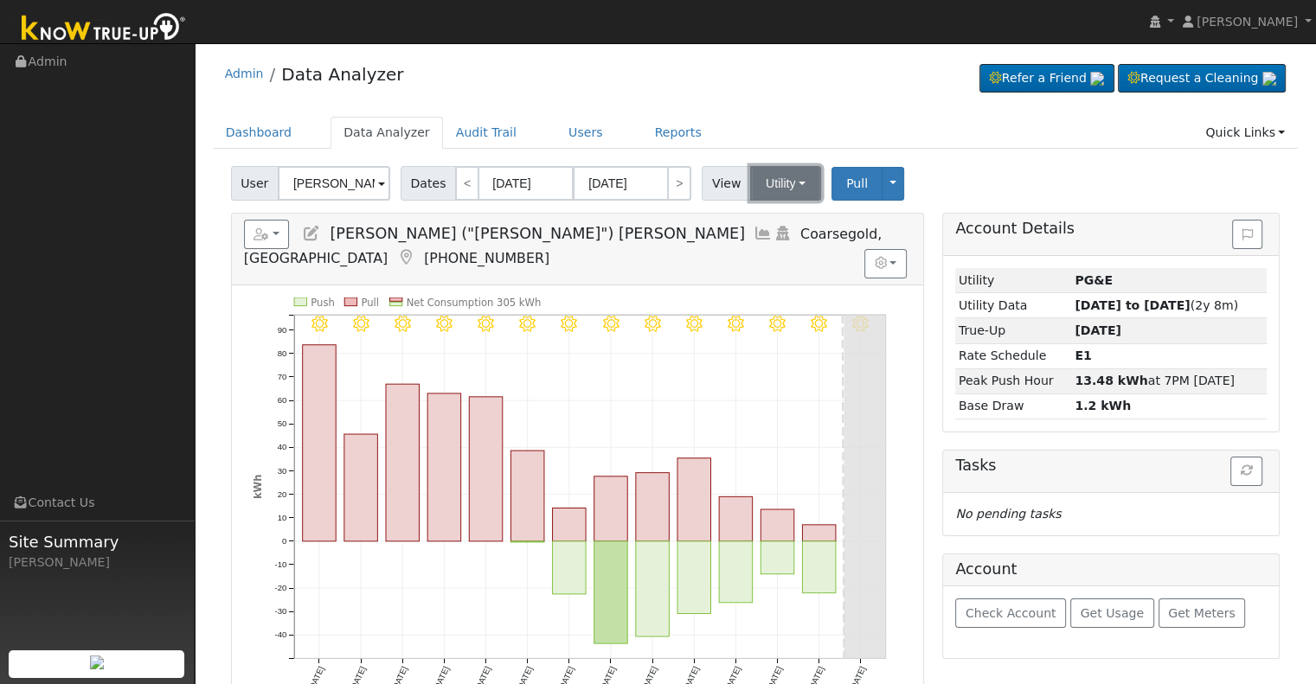
click at [784, 189] on button "Utility" at bounding box center [785, 183] width 71 height 35
